Goal: Task Accomplishment & Management: Use online tool/utility

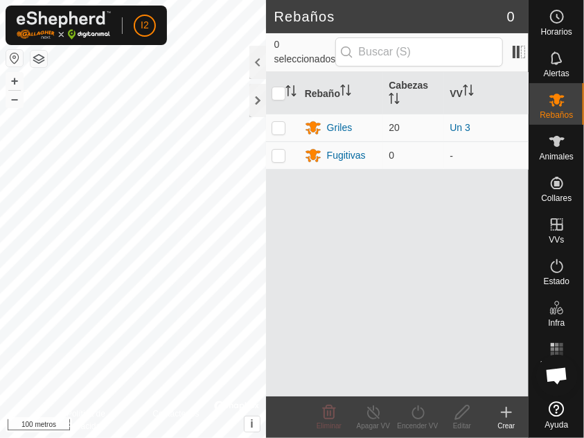
click at [280, 437] on html "I2 Horarios Alertas Rebaños Animales Collares VVs Estado Infra Mapa de Calor Ay…" at bounding box center [292, 219] width 584 height 438
click at [552, 144] on icon at bounding box center [556, 141] width 17 height 17
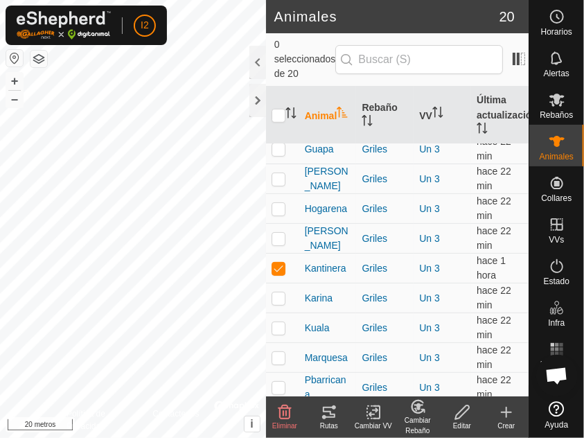
scroll to position [343, 0]
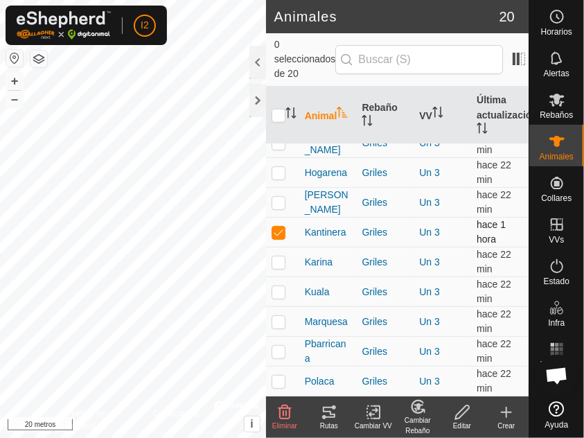
click at [279, 232] on p-checkbox at bounding box center [278, 231] width 14 height 11
checkbox input "false"
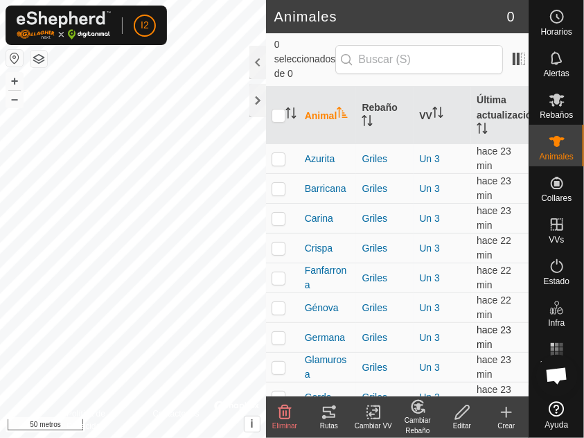
checkbox input "true"
click at [330, 415] on icon at bounding box center [329, 412] width 17 height 17
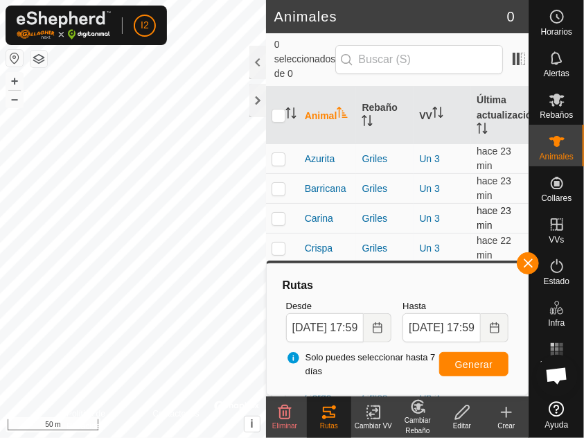
click at [271, 217] on p-tablecheckbox at bounding box center [278, 218] width 14 height 11
checkbox input "true"
click at [469, 362] on font "Generar" at bounding box center [474, 364] width 38 height 11
